Goal: Task Accomplishment & Management: Complete application form

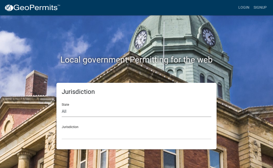
click at [83, 112] on select "All [US_STATE] [US_STATE] [US_STATE] [US_STATE] [US_STATE] [US_STATE] [US_STATE…" at bounding box center [137, 111] width 150 height 11
select select "[US_STATE]"
click at [62, 106] on select "All [US_STATE] [US_STATE] [US_STATE] [US_STATE] [US_STATE] [US_STATE] [US_STATE…" at bounding box center [137, 111] width 150 height 11
click at [87, 135] on select "City of [GEOGRAPHIC_DATA], [US_STATE] City of [GEOGRAPHIC_DATA], [US_STATE] Cit…" at bounding box center [137, 133] width 150 height 11
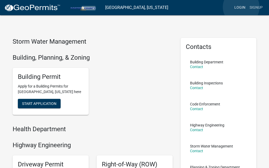
click at [241, 7] on link "Login" at bounding box center [240, 8] width 15 height 10
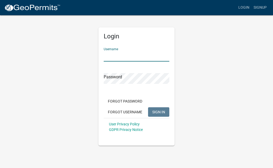
click at [122, 56] on input "Username" at bounding box center [137, 56] width 66 height 11
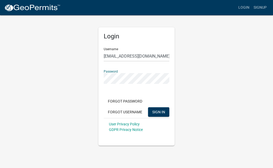
click at [148, 107] on button "SIGN IN" at bounding box center [158, 111] width 21 height 9
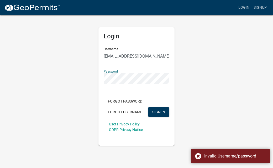
click at [87, 76] on div "Login Username [EMAIL_ADDRESS][DOMAIN_NAME] Password Forgot Password Forgot Use…" at bounding box center [137, 80] width 252 height 131
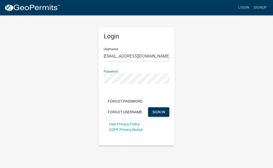
click at [148, 107] on button "SIGN IN" at bounding box center [158, 111] width 21 height 9
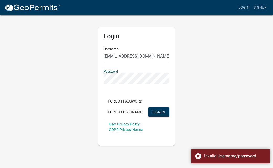
click at [0, 72] on html "Internet Explorer does NOT work with GeoPermits. Get a new browser for more sec…" at bounding box center [136, 84] width 273 height 168
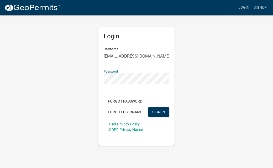
click at [148, 107] on button "SIGN IN" at bounding box center [158, 111] width 21 height 9
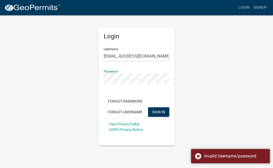
click at [148, 107] on button "SIGN IN" at bounding box center [158, 111] width 21 height 9
click at [66, 80] on div "Login Username [EMAIL_ADDRESS][DOMAIN_NAME] Password Forgot Password Forgot Use…" at bounding box center [137, 80] width 252 height 131
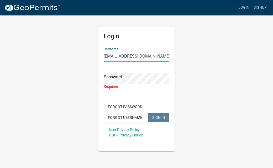
click at [139, 57] on input "[EMAIL_ADDRESS][DOMAIN_NAME]" at bounding box center [137, 56] width 66 height 11
type input "[EMAIL_ADDRESS][DOMAIN_NAME]"
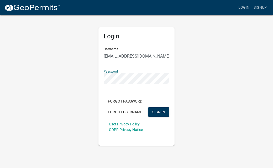
click at [148, 107] on button "SIGN IN" at bounding box center [158, 111] width 21 height 9
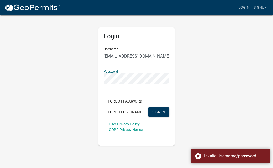
click at [27, 75] on div "Login Username [EMAIL_ADDRESS][DOMAIN_NAME] Password Forgot Password Forgot Use…" at bounding box center [137, 80] width 252 height 131
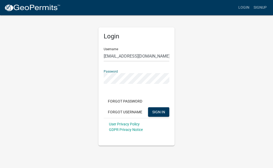
click at [148, 107] on button "SIGN IN" at bounding box center [158, 111] width 21 height 9
